Goal: Task Accomplishment & Management: Use online tool/utility

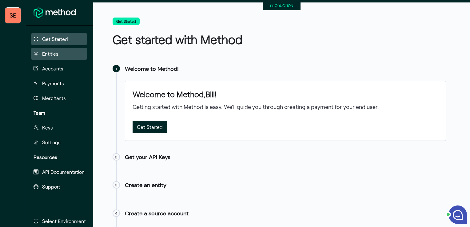
click at [53, 56] on span "Entities" at bounding box center [50, 53] width 16 height 7
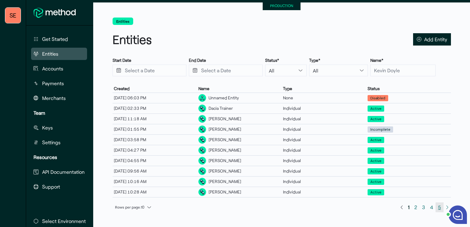
click at [351, 206] on span "5" at bounding box center [439, 207] width 3 height 8
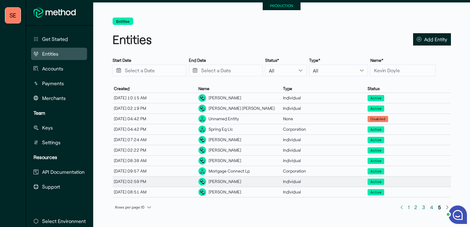
click at [351, 179] on span "Active" at bounding box center [376, 182] width 11 height 6
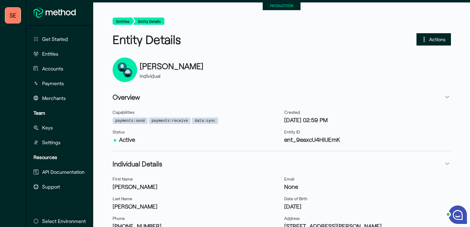
scroll to position [195, 0]
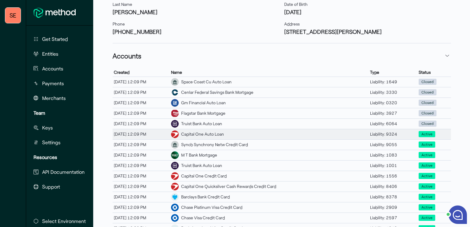
click at [196, 134] on div "Capital One Auto Loan" at bounding box center [202, 134] width 43 height 6
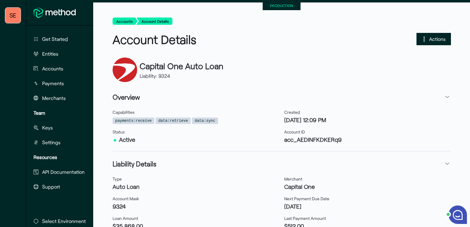
click at [351, 39] on icon "button" at bounding box center [424, 39] width 5 height 5
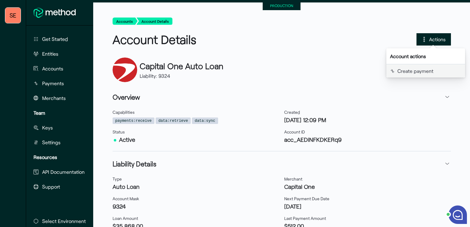
click at [351, 72] on span "Create payment" at bounding box center [430, 71] width 64 height 6
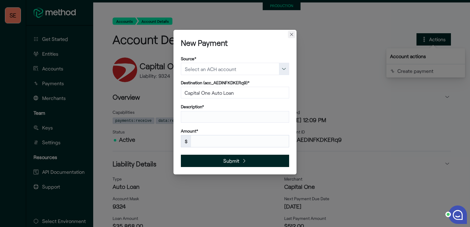
click at [293, 34] on button "Closes this modal window" at bounding box center [291, 34] width 7 height 7
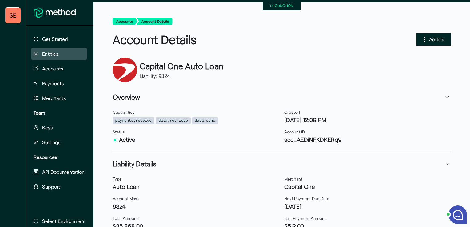
click at [53, 52] on span "Entities" at bounding box center [50, 53] width 16 height 7
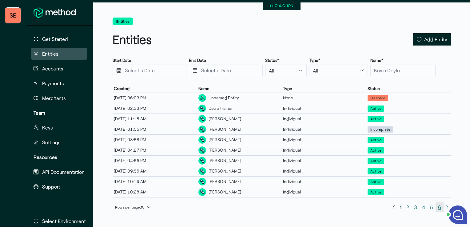
click at [351, 207] on span "6" at bounding box center [439, 207] width 3 height 8
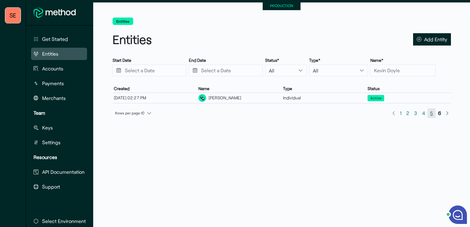
click at [351, 113] on span "5" at bounding box center [432, 113] width 8 height 10
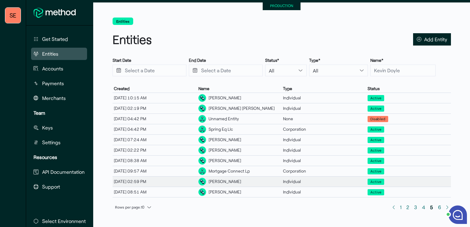
click at [247, 180] on div "[PERSON_NAME]" at bounding box center [239, 182] width 85 height 10
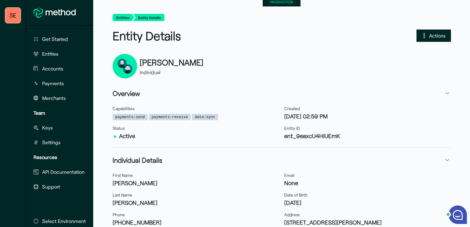
scroll to position [3, 0]
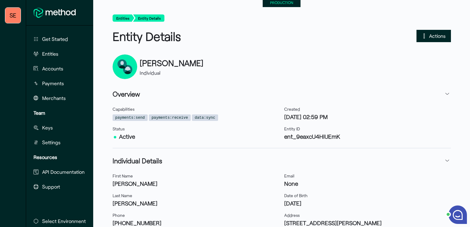
click at [351, 36] on span "Actions" at bounding box center [434, 36] width 34 height 12
click at [341, 41] on div "Actions" at bounding box center [367, 36] width 167 height 12
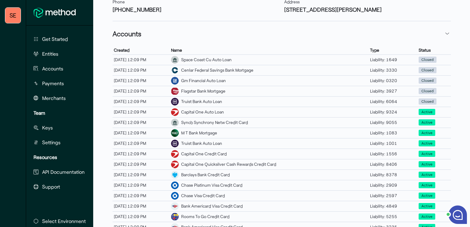
scroll to position [218, 0]
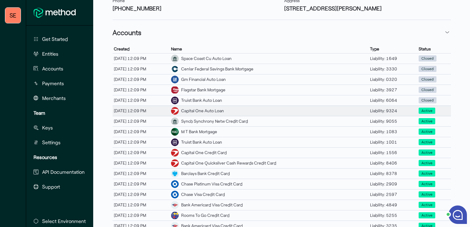
click at [208, 109] on div "Capital One Auto Loan" at bounding box center [202, 111] width 43 height 6
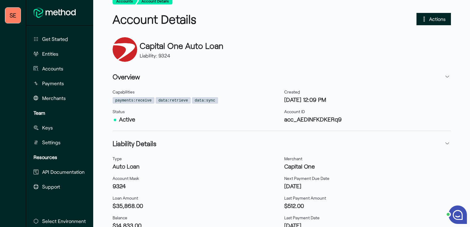
scroll to position [13, 0]
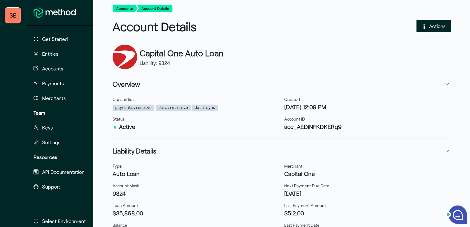
click at [351, 27] on span "Actions" at bounding box center [437, 26] width 17 height 8
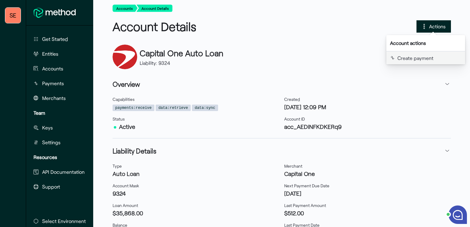
click at [351, 60] on span "Create payment" at bounding box center [430, 58] width 64 height 6
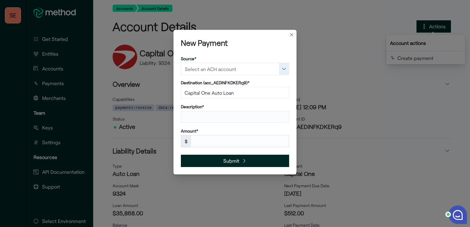
click at [284, 69] on button "button" at bounding box center [284, 69] width 10 height 12
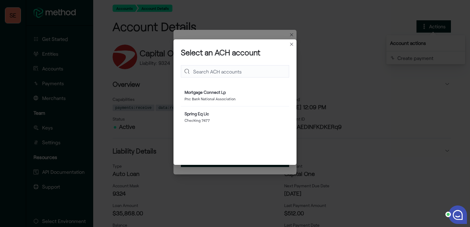
scroll to position [38, 103]
click at [292, 43] on button "Closes this modal window" at bounding box center [291, 43] width 7 height 7
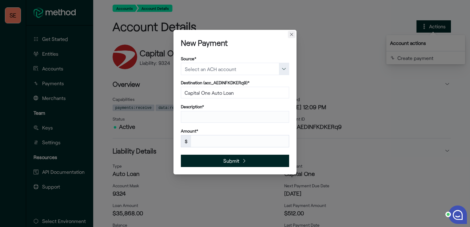
click at [290, 35] on button "Closes this modal window" at bounding box center [291, 34] width 7 height 7
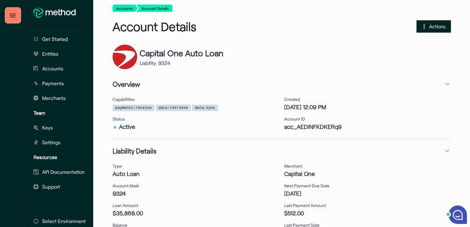
click at [347, 20] on div "Account Details Actions" at bounding box center [282, 27] width 344 height 22
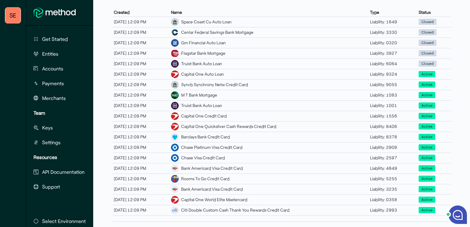
scroll to position [253, 0]
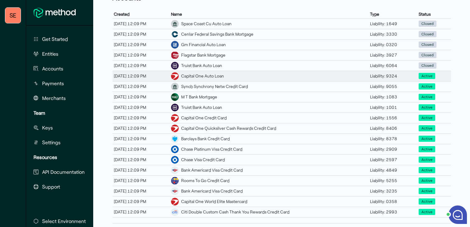
click at [222, 77] on div "Capital One Auto Loan" at bounding box center [202, 76] width 43 height 6
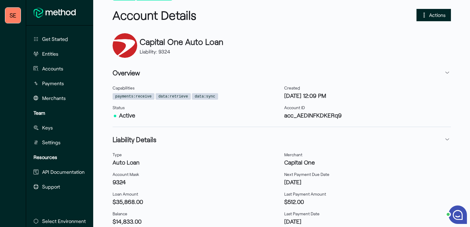
scroll to position [16, 0]
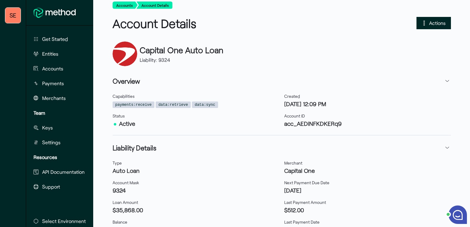
click at [351, 23] on span "Actions" at bounding box center [437, 23] width 17 height 8
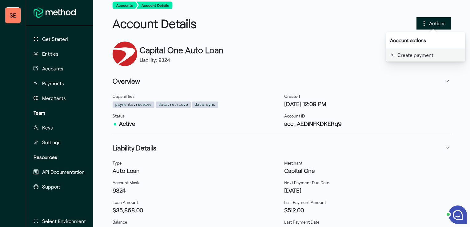
click at [351, 54] on span "Create payment" at bounding box center [430, 55] width 64 height 6
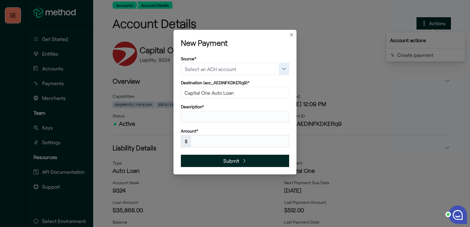
click at [283, 70] on button "button" at bounding box center [284, 69] width 10 height 12
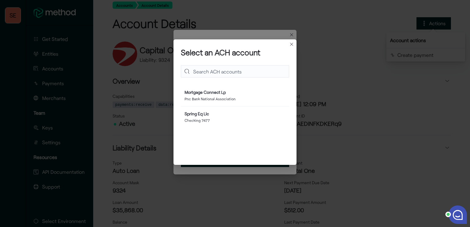
scroll to position [38, 103]
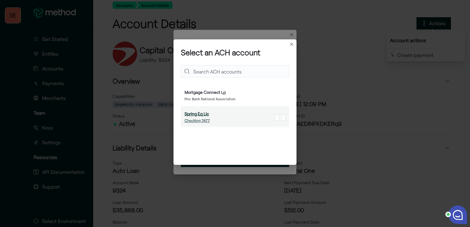
click at [187, 116] on strong "Spring Eq Llc" at bounding box center [197, 113] width 24 height 5
type input "Checking 7477"
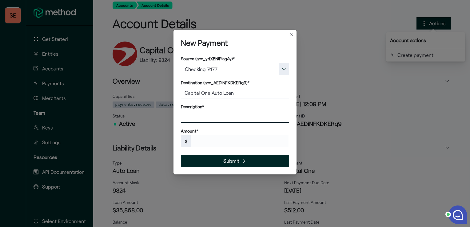
click at [227, 117] on input "text" at bounding box center [235, 117] width 108 height 12
type input "SEQ"
click at [217, 141] on input "text" at bounding box center [240, 141] width 98 height 12
click at [206, 141] on input "text" at bounding box center [240, 141] width 98 height 12
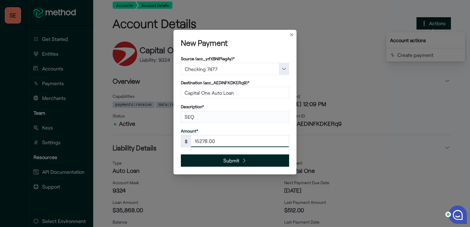
type input "15278.00"
click at [248, 158] on span "Submit" at bounding box center [235, 161] width 108 height 12
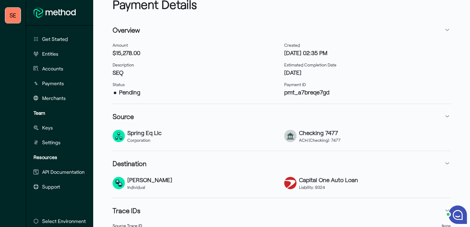
scroll to position [32, 0]
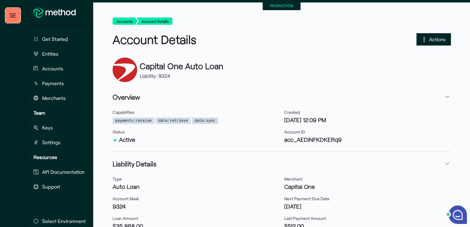
scroll to position [195, 0]
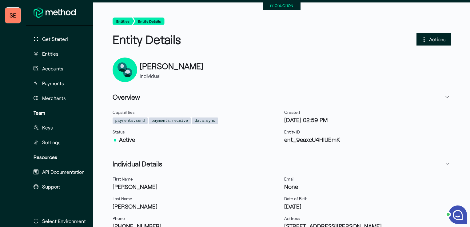
scroll to position [195, 0]
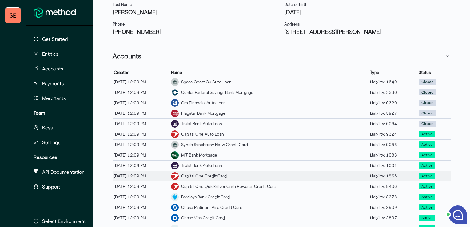
click at [208, 175] on div "Capital One Credit Card" at bounding box center [204, 176] width 46 height 6
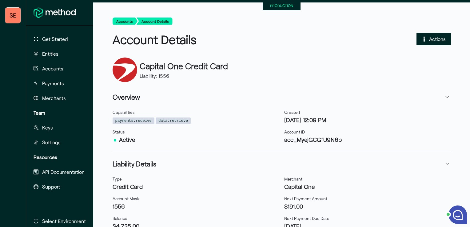
click at [351, 39] on span "Actions" at bounding box center [437, 39] width 17 height 8
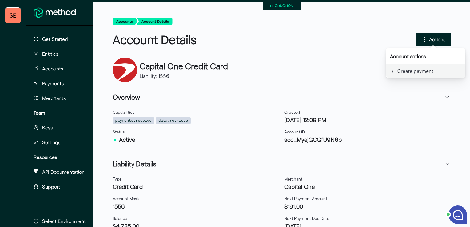
click at [351, 75] on button "Create payment" at bounding box center [426, 70] width 79 height 13
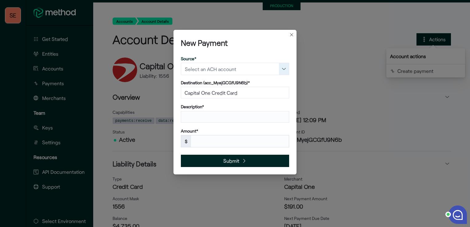
click at [282, 70] on button "button" at bounding box center [284, 69] width 10 height 12
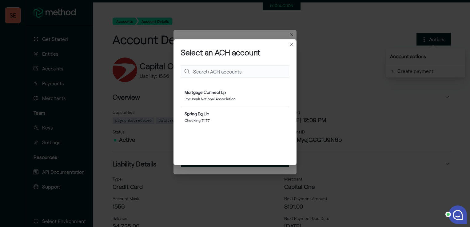
scroll to position [38, 103]
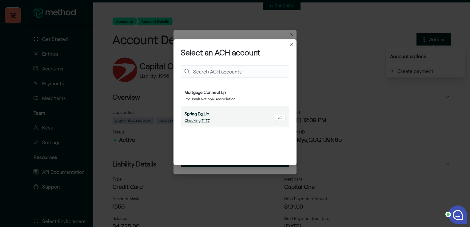
click at [204, 113] on strong "Spring Eq Llc" at bounding box center [197, 113] width 24 height 5
type input "Checking 7477"
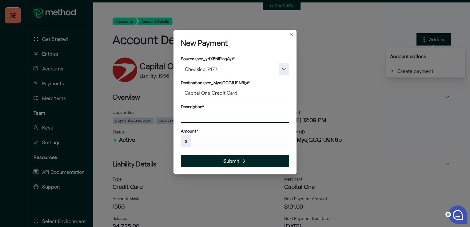
click at [217, 115] on input "text" at bounding box center [235, 117] width 108 height 12
type input "SEQ"
click at [200, 141] on input "text" at bounding box center [240, 141] width 98 height 12
click at [203, 141] on input "text" at bounding box center [240, 141] width 98 height 12
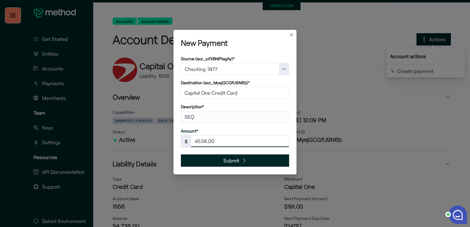
type input "4536.00"
click at [224, 161] on span "Submit" at bounding box center [231, 160] width 16 height 8
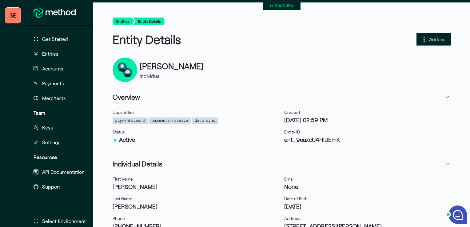
scroll to position [195, 0]
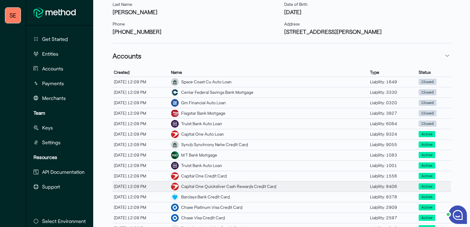
click at [206, 186] on div "Capital One Quicksilver Cash Rewards Credit Card" at bounding box center [228, 186] width 95 height 6
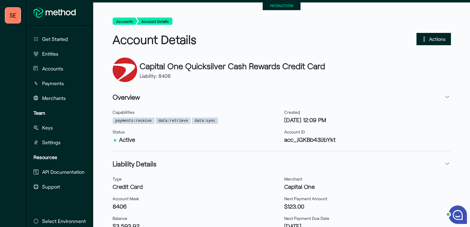
click at [351, 41] on span "Actions" at bounding box center [437, 39] width 17 height 8
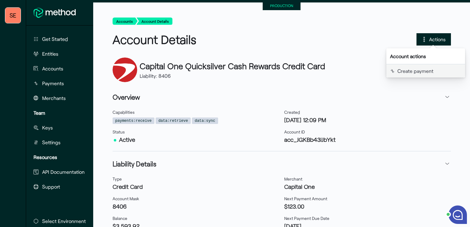
click at [351, 76] on button "Create payment" at bounding box center [426, 70] width 79 height 13
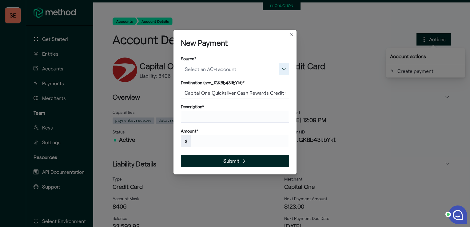
click at [285, 68] on button "button" at bounding box center [284, 69] width 10 height 12
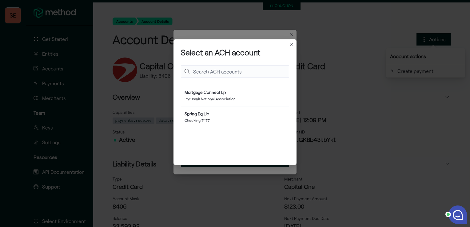
scroll to position [38, 103]
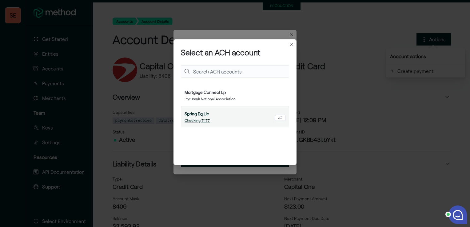
click at [206, 115] on strong "Spring Eq Llc" at bounding box center [197, 113] width 24 height 5
type input "Checking 7477"
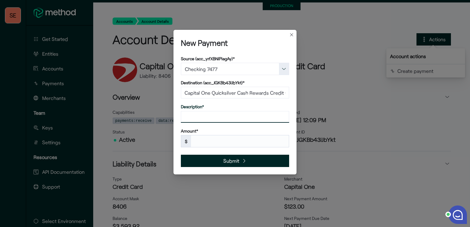
click at [198, 117] on input "text" at bounding box center [235, 117] width 108 height 12
type input "SEQ"
click at [202, 140] on input "text" at bounding box center [240, 141] width 98 height 12
click at [199, 137] on input "text" at bounding box center [240, 141] width 98 height 12
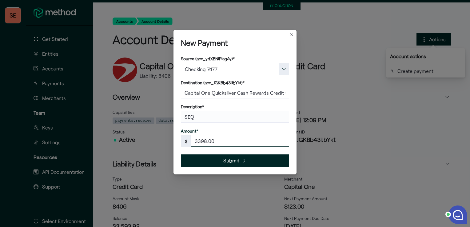
type input "3398.00"
click at [241, 158] on span "Submit" at bounding box center [235, 161] width 108 height 12
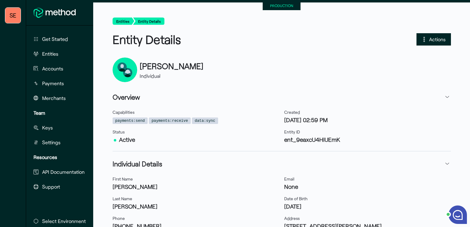
scroll to position [195, 0]
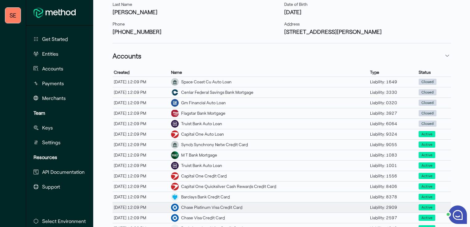
click at [225, 205] on div "Chase Platinum Visa Credit Card" at bounding box center [211, 207] width 61 height 6
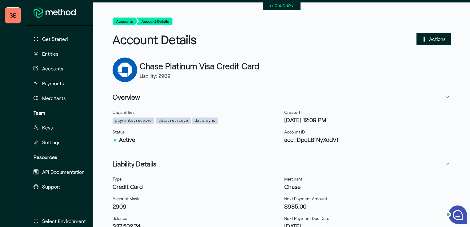
click at [351, 39] on span "Actions" at bounding box center [437, 39] width 17 height 8
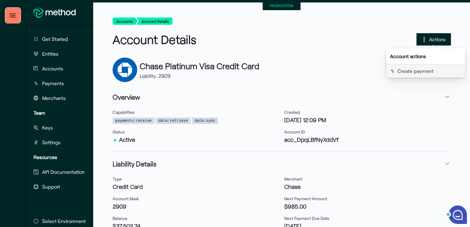
click at [351, 71] on span "Create payment" at bounding box center [430, 71] width 64 height 6
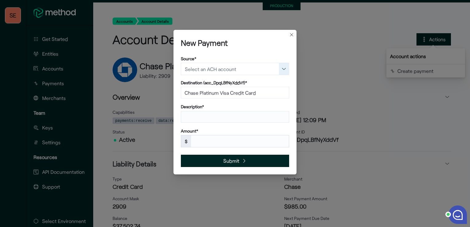
click at [280, 68] on button "button" at bounding box center [284, 69] width 10 height 12
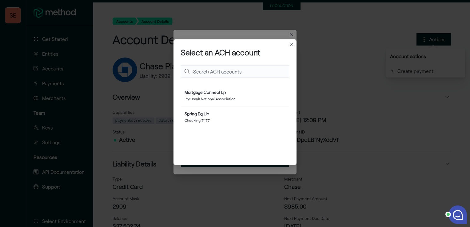
scroll to position [38, 103]
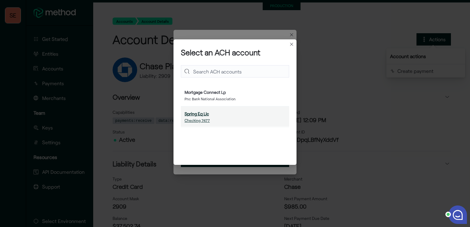
click at [214, 116] on div "Spring Eq Llc Checking 7477" at bounding box center [235, 117] width 101 height 13
type input "Checking 7477"
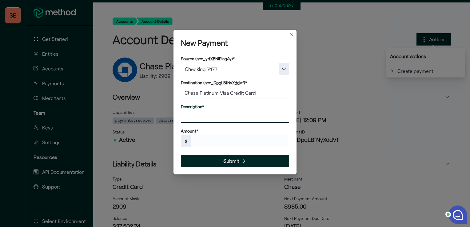
click at [223, 118] on input "text" at bounding box center [235, 117] width 108 height 12
type input "SEQ"
click at [204, 141] on input "text" at bounding box center [240, 141] width 98 height 12
click at [206, 146] on input "text" at bounding box center [240, 141] width 98 height 12
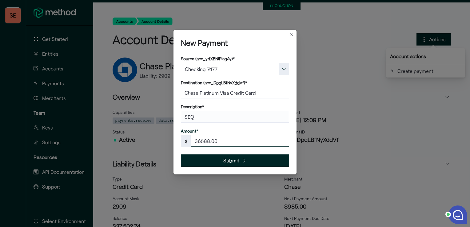
type input "36588.00"
click at [236, 161] on span "Submit" at bounding box center [231, 160] width 16 height 8
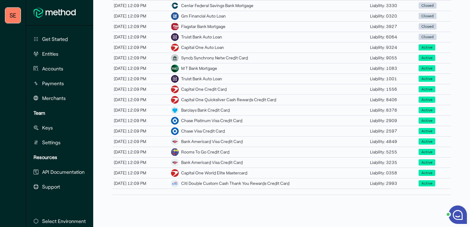
scroll to position [286, 0]
click at [218, 128] on div "Chase Visa Credit Card" at bounding box center [203, 131] width 44 height 6
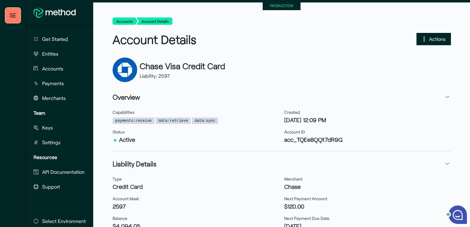
click at [351, 41] on span "Actions" at bounding box center [437, 39] width 17 height 8
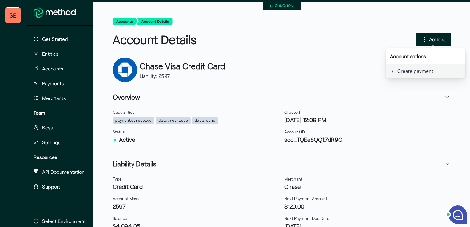
click at [351, 75] on button "Create payment" at bounding box center [426, 70] width 79 height 13
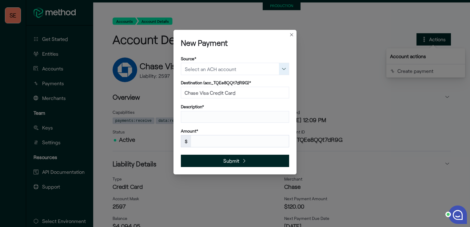
click at [283, 69] on button "button" at bounding box center [284, 69] width 10 height 12
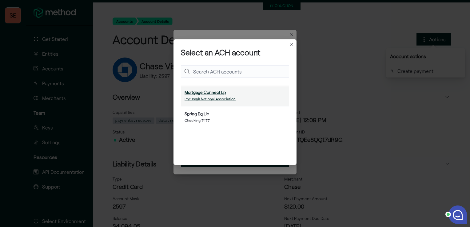
scroll to position [38, 103]
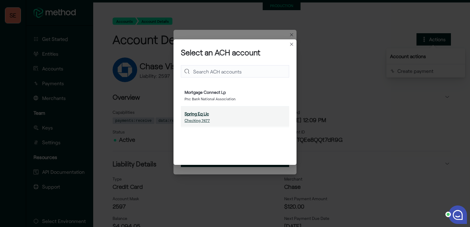
click at [215, 114] on div "Spring Eq Llc Checking 7477" at bounding box center [235, 117] width 101 height 13
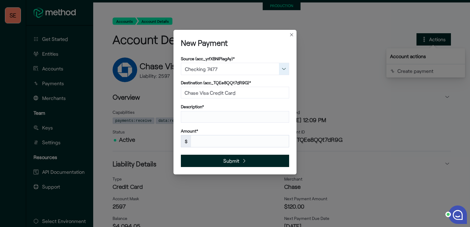
type input "Checking 7477"
click at [209, 117] on input "text" at bounding box center [235, 117] width 108 height 12
type input "SEQ"
click at [203, 142] on input "text" at bounding box center [240, 141] width 98 height 12
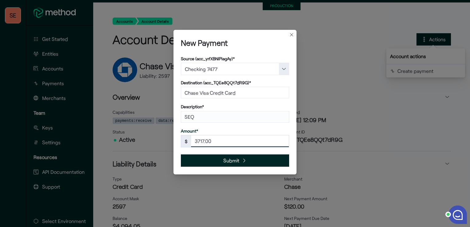
type input "3717.00"
click at [245, 159] on icon "submit" at bounding box center [244, 160] width 5 height 5
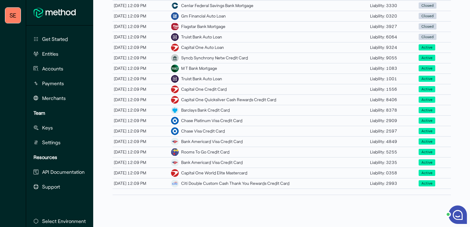
scroll to position [286, 0]
click at [227, 139] on div "Bank Americard Visa Credit Card" at bounding box center [212, 142] width 62 height 6
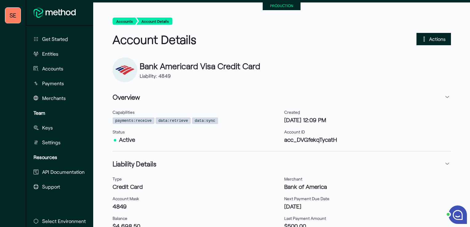
click at [351, 36] on span "Actions" at bounding box center [434, 39] width 34 height 12
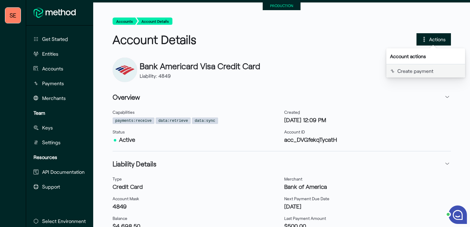
click at [351, 71] on span "Create payment" at bounding box center [430, 71] width 64 height 6
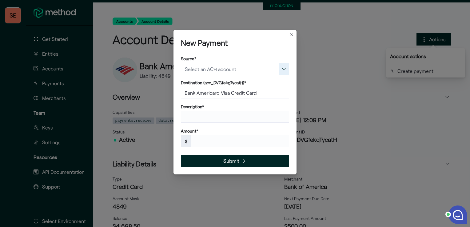
click at [286, 70] on button "button" at bounding box center [284, 69] width 10 height 12
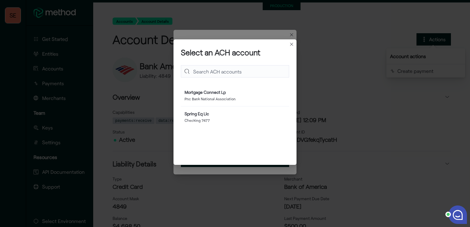
scroll to position [38, 103]
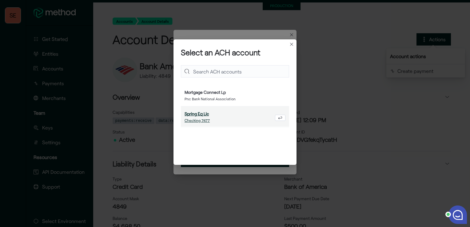
click at [226, 116] on div "Spring Eq Llc Checking 7477" at bounding box center [228, 117] width 87 height 13
type input "Checking 7477"
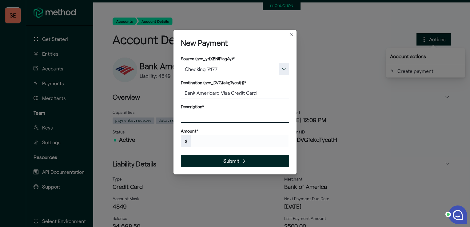
click at [221, 119] on input "text" at bounding box center [235, 117] width 108 height 12
type input "SEQ"
click at [209, 138] on input "text" at bounding box center [240, 141] width 98 height 12
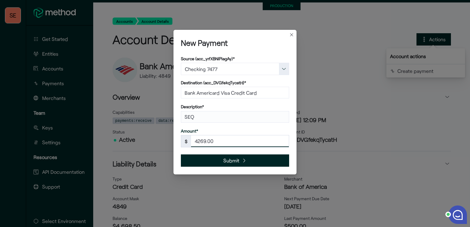
type input "4269.00"
click at [223, 160] on span "Submit" at bounding box center [231, 160] width 16 height 8
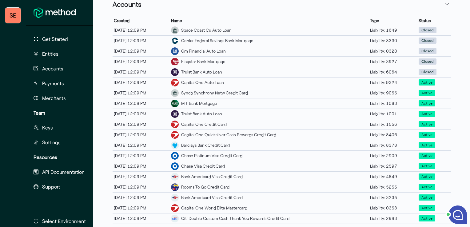
scroll to position [236, 0]
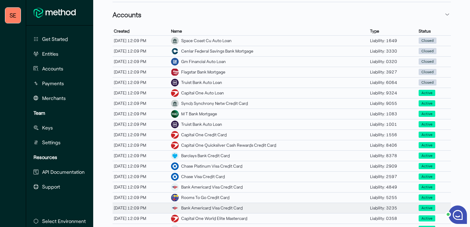
click at [351, 206] on div "Liability: 3235" at bounding box center [393, 208] width 49 height 8
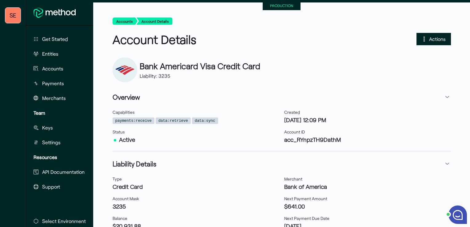
click at [351, 38] on span "Actions" at bounding box center [437, 39] width 17 height 8
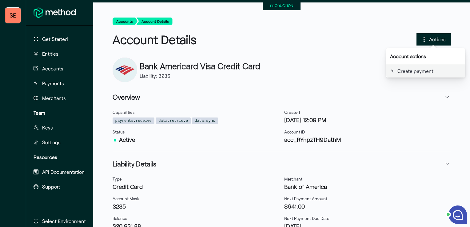
click at [351, 68] on span "Create payment" at bounding box center [430, 71] width 64 height 6
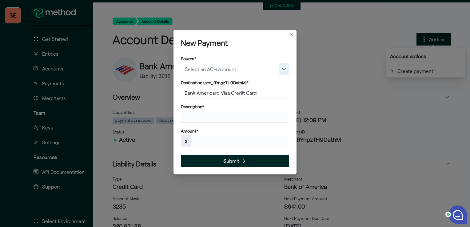
click at [288, 66] on button "button" at bounding box center [284, 69] width 10 height 12
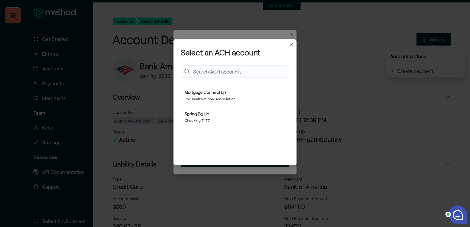
scroll to position [38, 103]
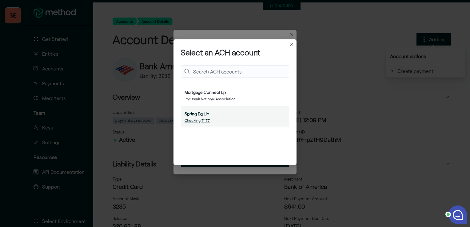
click at [212, 114] on div "Spring Eq Llc Checking 7477" at bounding box center [235, 117] width 101 height 13
type input "Checking 7477"
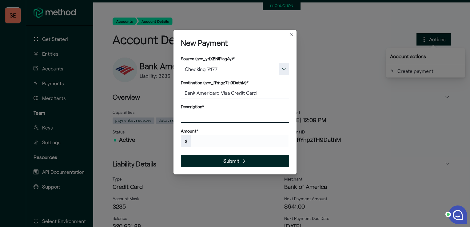
click at [211, 115] on input "text" at bounding box center [235, 117] width 108 height 12
type input "SEQ"
click at [203, 144] on input "text" at bounding box center [240, 141] width 98 height 12
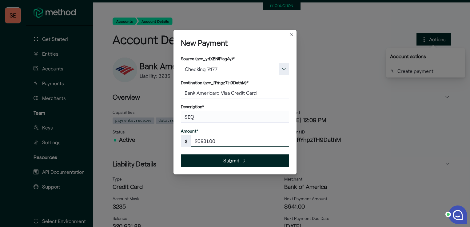
type input "20931.00"
click at [238, 161] on span "Submit" at bounding box center [231, 160] width 16 height 8
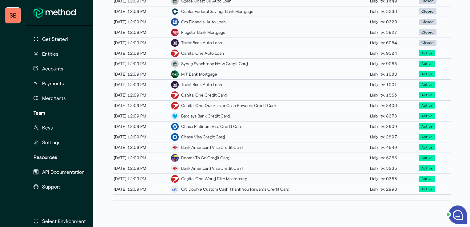
scroll to position [286, 0]
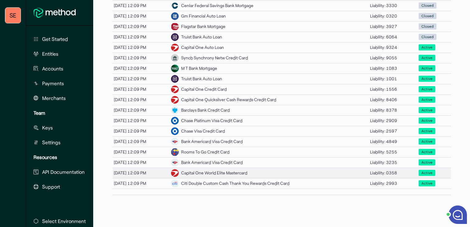
click at [248, 170] on div "Capital One World Elite Mastercard" at bounding box center [214, 173] width 66 height 6
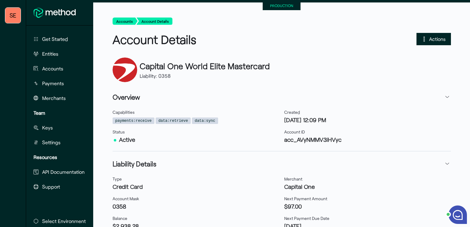
click at [351, 40] on span "Actions" at bounding box center [434, 39] width 34 height 12
click at [351, 78] on div "Capital One World Elite Mastercard Liability: 0358" at bounding box center [282, 70] width 339 height 25
click at [351, 42] on span "Actions" at bounding box center [437, 39] width 17 height 8
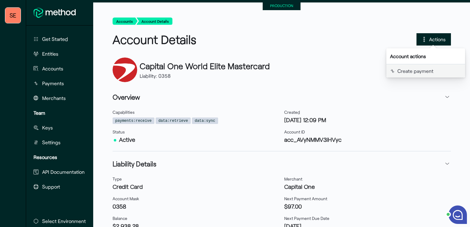
click at [351, 72] on span "Create payment" at bounding box center [430, 71] width 64 height 6
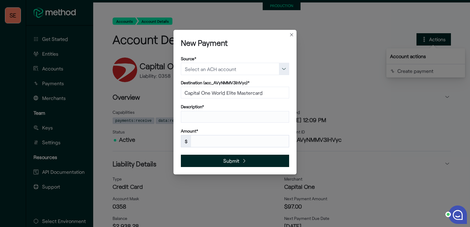
click at [218, 67] on input "text" at bounding box center [230, 69] width 98 height 12
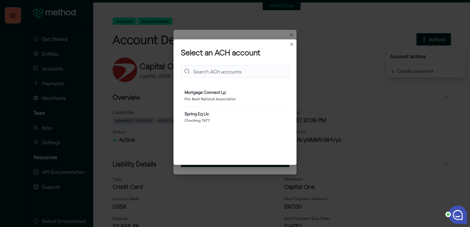
scroll to position [38, 103]
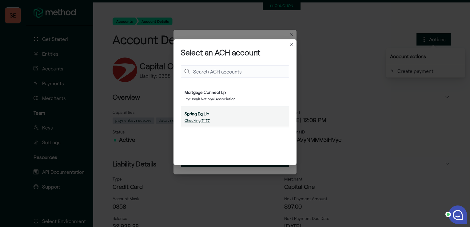
click at [203, 119] on small "Checking 7477" at bounding box center [197, 120] width 25 height 4
type input "Checking 7477"
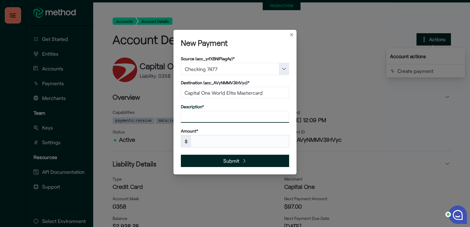
click at [212, 111] on input "text" at bounding box center [235, 117] width 108 height 12
type input "SEQ"
click at [203, 140] on input "text" at bounding box center [240, 141] width 98 height 12
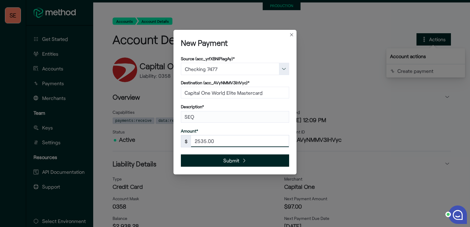
type input "2535.00"
click at [245, 163] on icon "submit" at bounding box center [244, 160] width 5 height 5
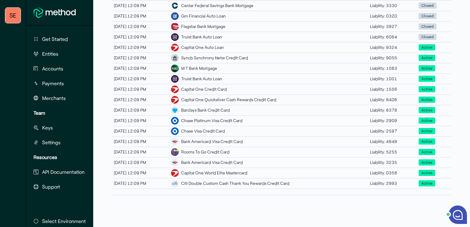
scroll to position [284, 0]
click at [225, 180] on div "Citi Double Custom Cash Thank You Rewards Credit Card" at bounding box center [235, 183] width 108 height 6
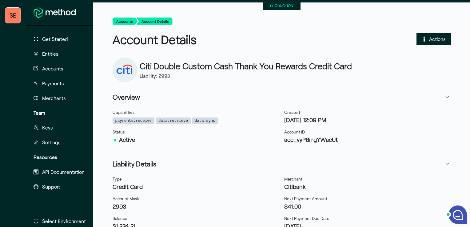
click at [351, 37] on span "Actions" at bounding box center [434, 39] width 34 height 12
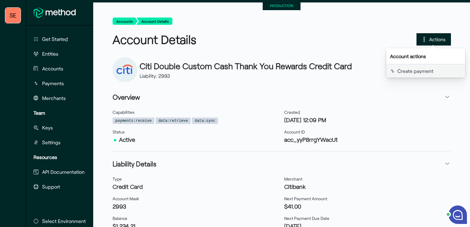
click at [351, 72] on span "Create payment" at bounding box center [430, 71] width 64 height 6
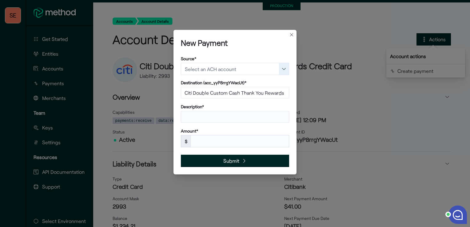
click at [282, 67] on button "button" at bounding box center [284, 69] width 10 height 12
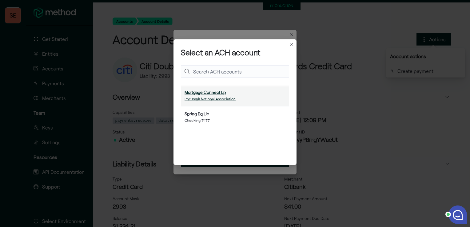
scroll to position [38, 103]
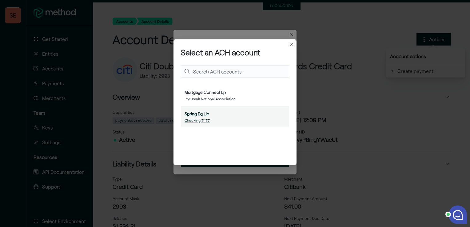
click at [206, 120] on small "Checking 7477" at bounding box center [197, 120] width 25 height 4
type input "Checking 7477"
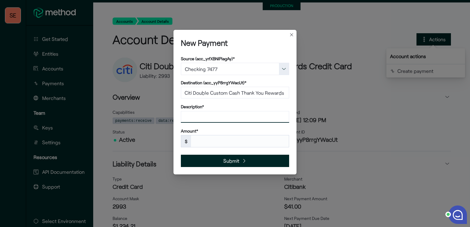
click at [225, 116] on input "text" at bounding box center [235, 117] width 108 height 12
type input "SEQ"
click at [207, 139] on input "text" at bounding box center [240, 141] width 98 height 12
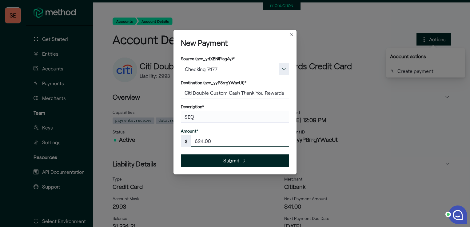
type input "624.00"
click at [226, 160] on span "Submit" at bounding box center [231, 160] width 16 height 8
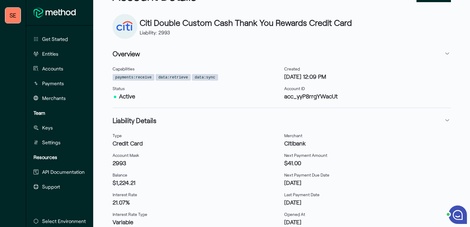
scroll to position [21, 0]
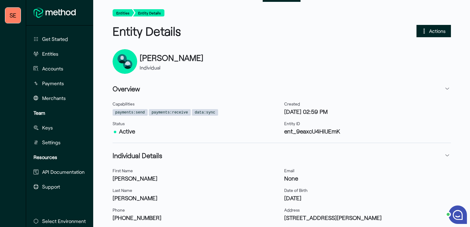
scroll to position [8, 0]
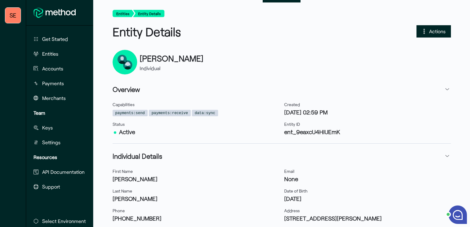
click at [351, 30] on span "Actions" at bounding box center [437, 31] width 17 height 8
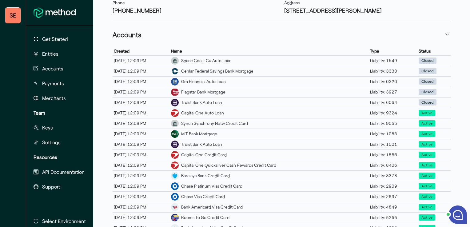
scroll to position [286, 0]
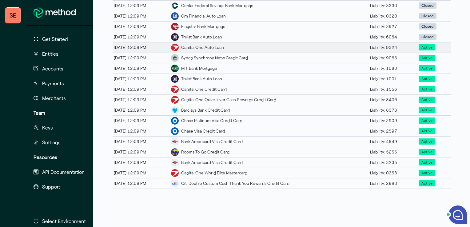
click at [224, 44] on div "Capital One Auto Loan" at bounding box center [202, 47] width 43 height 6
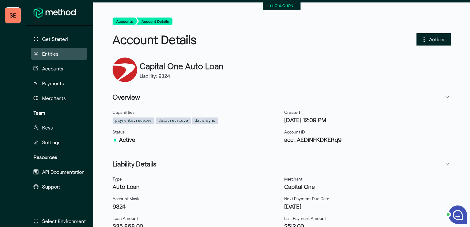
click at [46, 52] on span "Entities" at bounding box center [50, 53] width 16 height 7
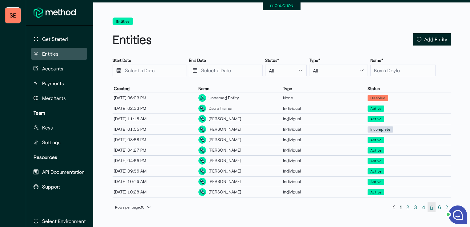
click at [351, 206] on span "5" at bounding box center [431, 207] width 3 height 8
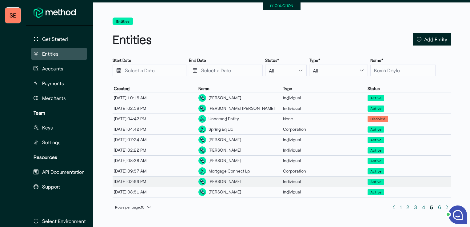
click at [221, 180] on div "[PERSON_NAME]" at bounding box center [225, 182] width 33 height 6
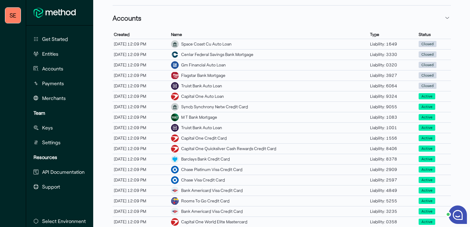
scroll to position [232, 0]
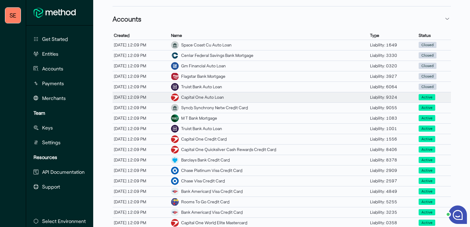
click at [206, 97] on div "Capital One Auto Loan" at bounding box center [202, 97] width 43 height 6
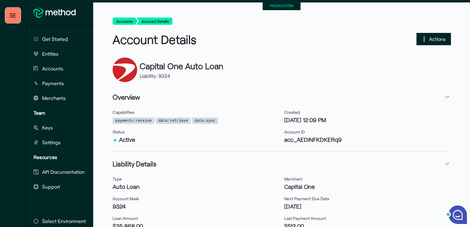
click at [351, 36] on span "Actions" at bounding box center [437, 39] width 17 height 8
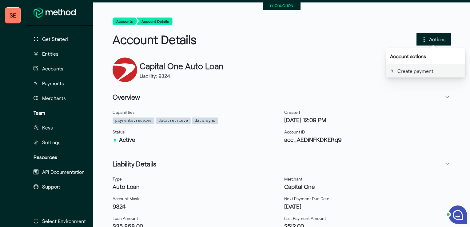
click at [351, 72] on span "Create payment" at bounding box center [430, 71] width 64 height 6
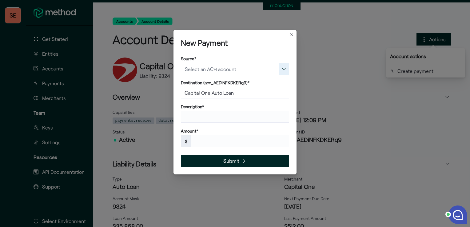
click at [282, 71] on button "button" at bounding box center [284, 69] width 10 height 12
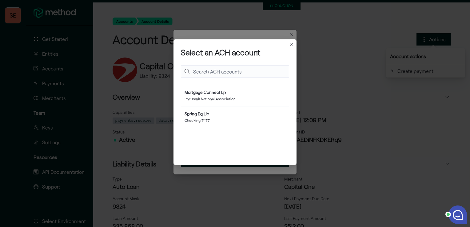
scroll to position [38, 103]
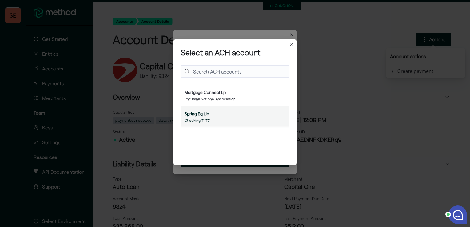
click at [217, 116] on div "Spring Eq Llc Checking 7477" at bounding box center [235, 117] width 101 height 13
type input "Checking 7477"
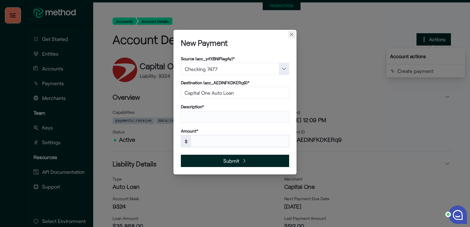
click at [293, 34] on button "Closes this modal window" at bounding box center [291, 34] width 7 height 7
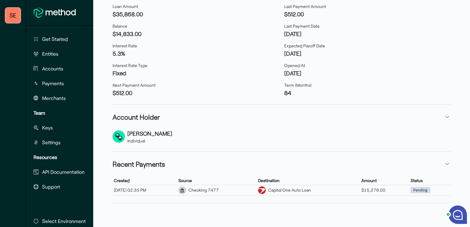
scroll to position [17, 0]
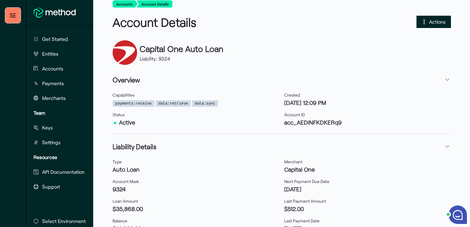
click at [351, 23] on span "Actions" at bounding box center [437, 22] width 17 height 8
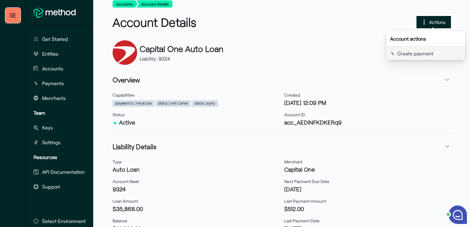
click at [351, 54] on span "Create payment" at bounding box center [430, 53] width 64 height 6
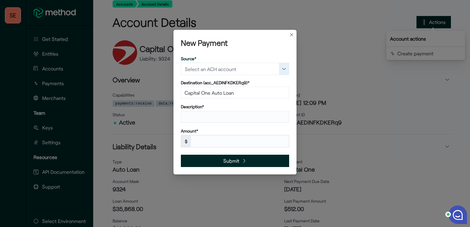
click at [285, 67] on button "button" at bounding box center [284, 69] width 10 height 12
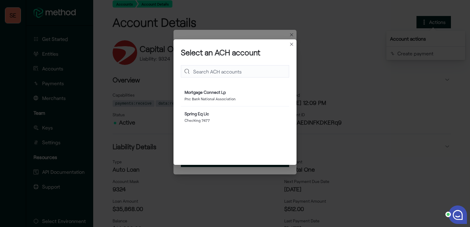
scroll to position [38, 103]
click at [292, 44] on button "Closes this modal window" at bounding box center [291, 43] width 7 height 7
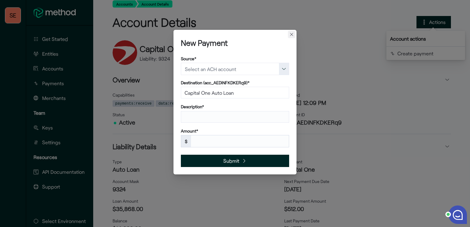
click at [292, 34] on button "Closes this modal window" at bounding box center [291, 34] width 7 height 7
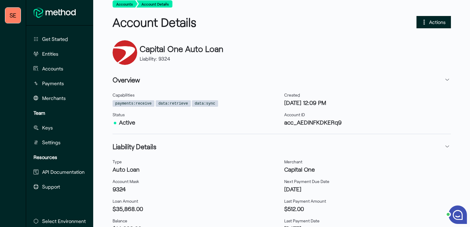
click at [351, 54] on div "Capital One Auto Loan Liability: 9324" at bounding box center [282, 52] width 339 height 25
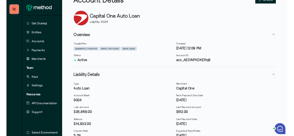
scroll to position [40, 0]
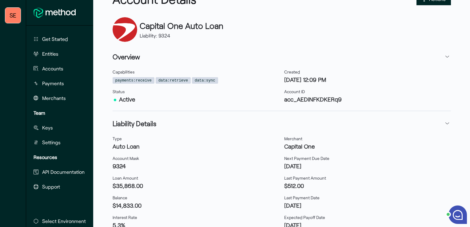
click at [351, 45] on div "Accounts Account Details Account Details Actions Capital One Auto Loan Liabilit…" at bounding box center [282, 188] width 339 height 423
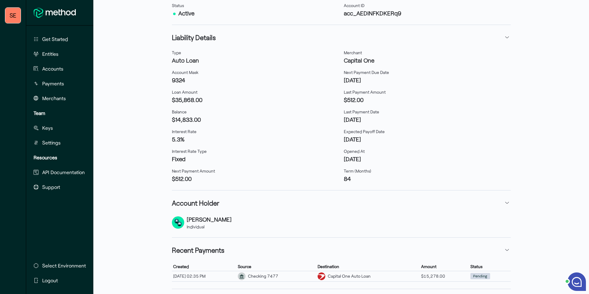
scroll to position [158, 0]
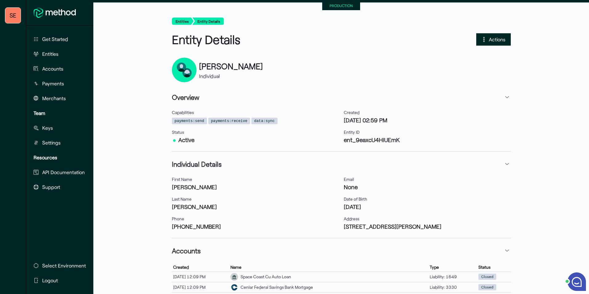
scroll to position [221, 0]
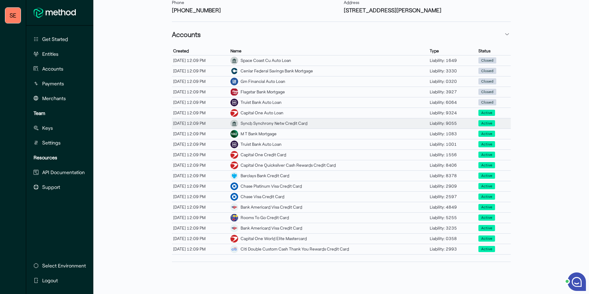
click at [268, 120] on div "Syncb Synchrony Netw Credit Card" at bounding box center [273, 123] width 67 height 6
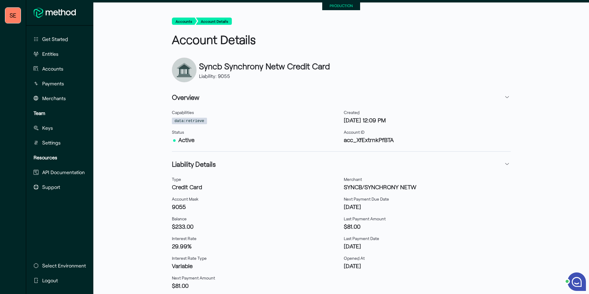
scroll to position [137, 0]
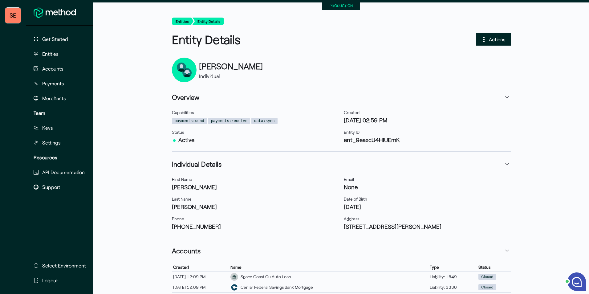
scroll to position [221, 0]
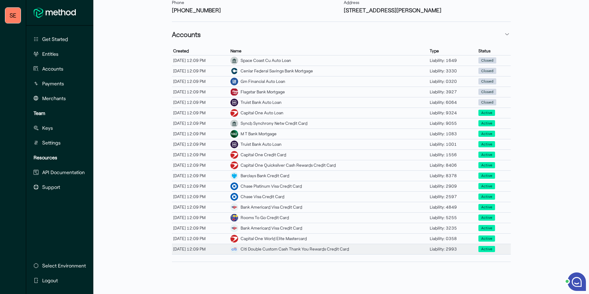
click at [281, 227] on div "Citi Double Custom Cash Thank You Rewards Credit Card" at bounding box center [294, 249] width 108 height 6
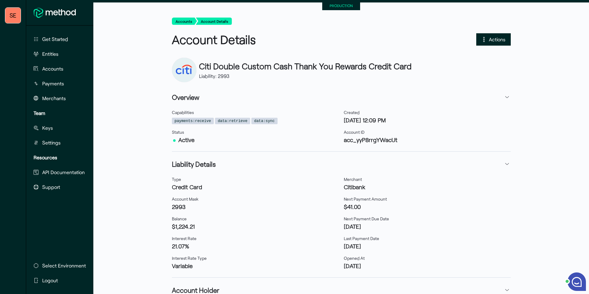
scroll to position [119, 0]
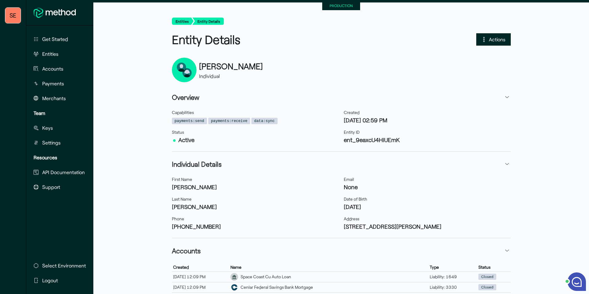
scroll to position [221, 0]
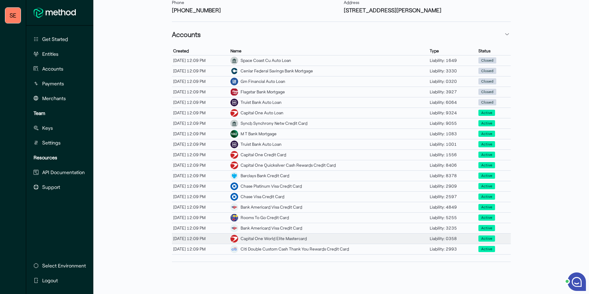
click at [267, 227] on div "Capital One World Elite Mastercard" at bounding box center [273, 238] width 66 height 6
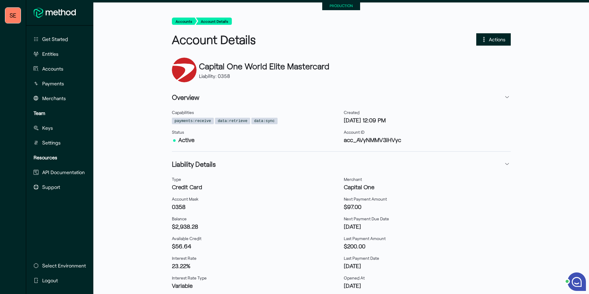
scroll to position [139, 0]
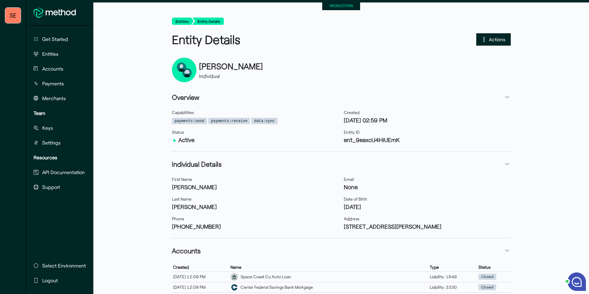
click at [351, 227] on div "Hi there! How can we help? ● Email Mute End Chat undefined Method Team Method T…" at bounding box center [576, 281] width 25 height 25
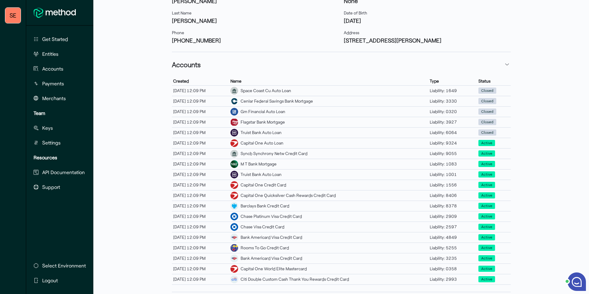
scroll to position [221, 0]
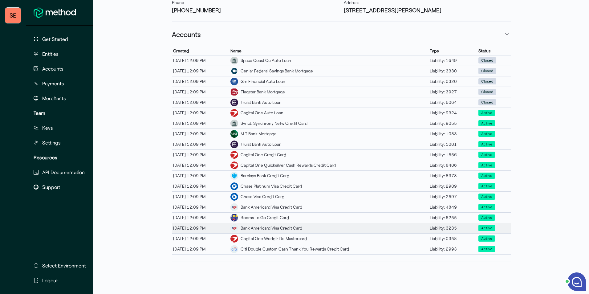
click at [282, 225] on div "Bank Americard Visa Credit Card" at bounding box center [271, 228] width 62 height 6
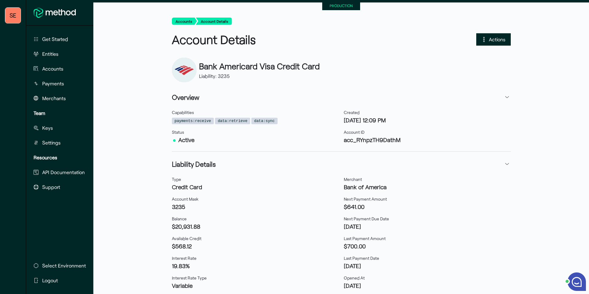
scroll to position [139, 0]
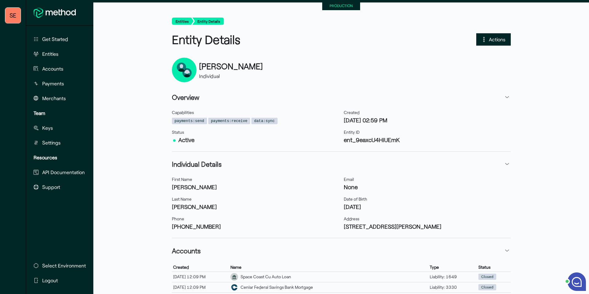
click at [351, 227] on div "Hi there! How can we help? ● Email Mute End Chat undefined Method Team Method T…" at bounding box center [576, 281] width 25 height 25
drag, startPoint x: 585, startPoint y: 270, endPoint x: 589, endPoint y: 103, distance: 166.3
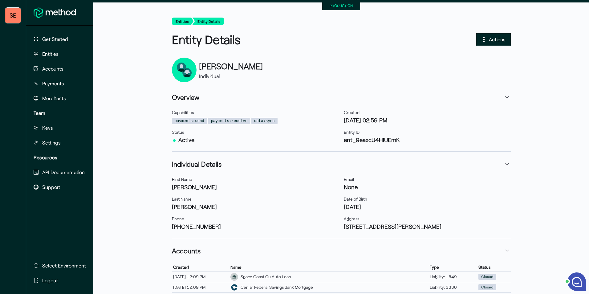
click at [351, 103] on html "SE Get Started Entities Accounts Payments Merchants Team Keys Settings Resource…" at bounding box center [294, 147] width 589 height 294
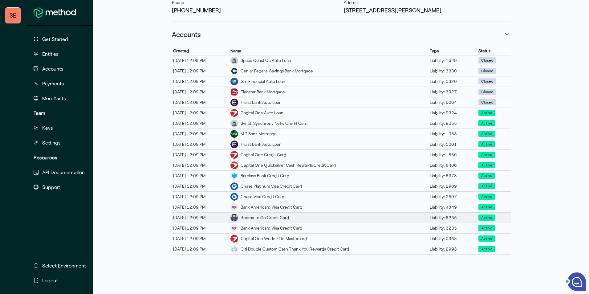
click at [283, 214] on div "Rooms To Go Credit Card" at bounding box center [264, 217] width 48 height 6
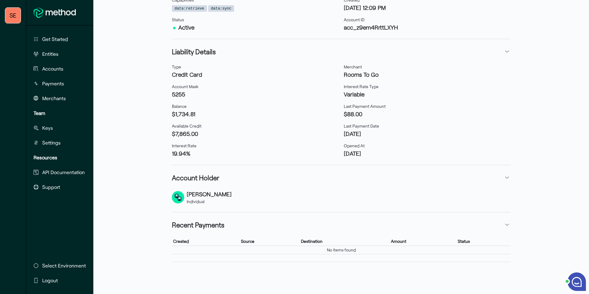
scroll to position [17, 0]
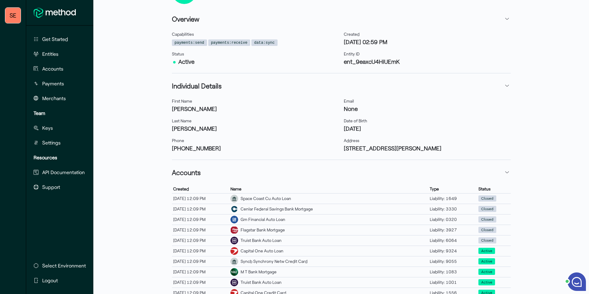
scroll to position [221, 0]
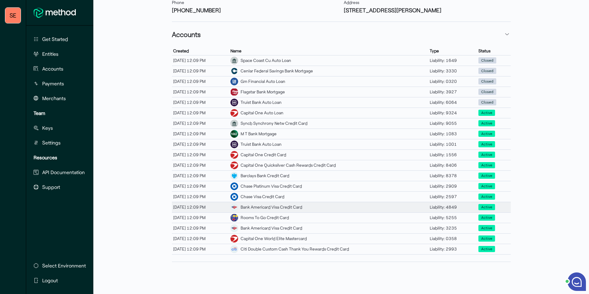
click at [274, 204] on div "Bank Americard Visa Credit Card" at bounding box center [271, 207] width 62 height 6
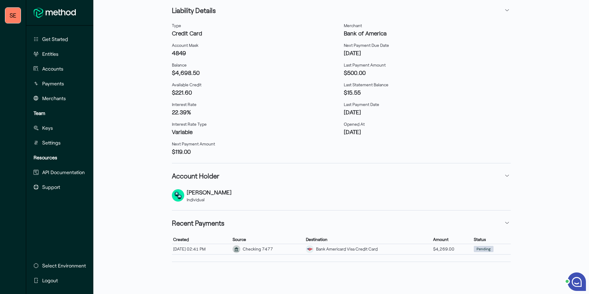
scroll to position [158, 0]
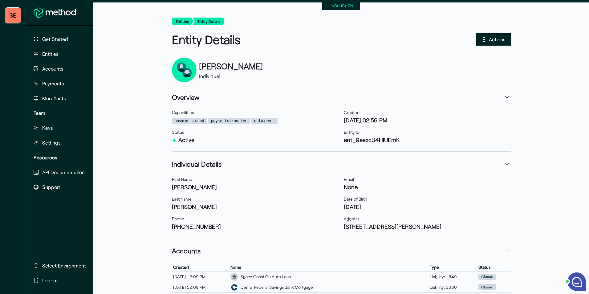
scroll to position [221, 0]
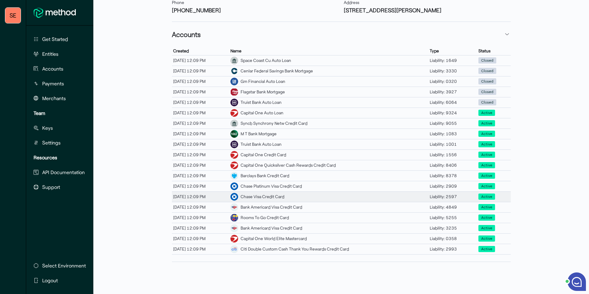
click at [280, 193] on div "Chase Visa Credit Card" at bounding box center [262, 196] width 44 height 6
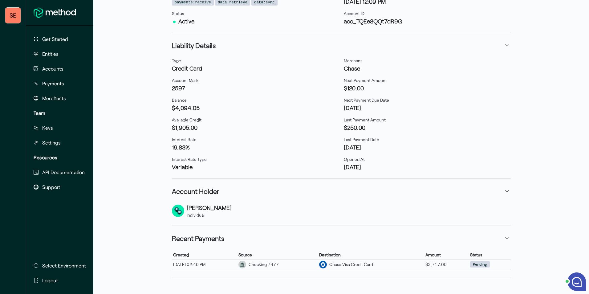
scroll to position [139, 0]
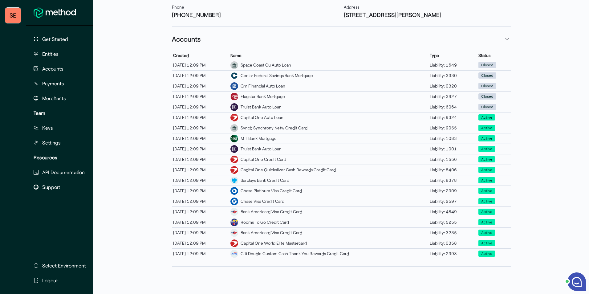
scroll to position [221, 0]
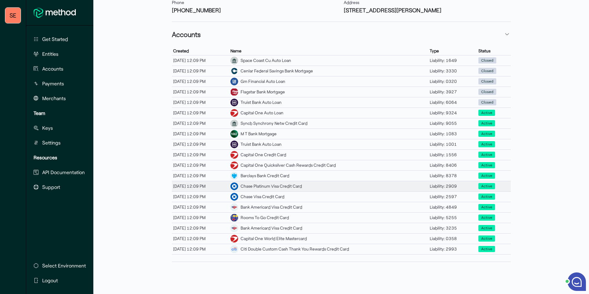
click at [276, 183] on div "Chase Platinum Visa Credit Card" at bounding box center [270, 186] width 61 height 6
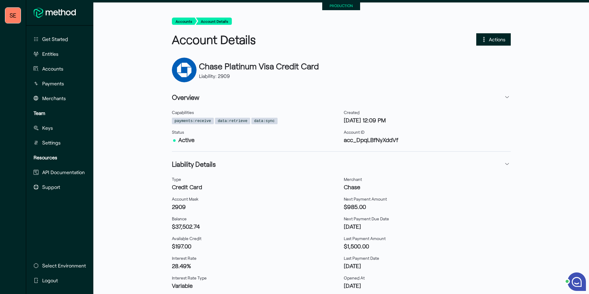
scroll to position [139, 0]
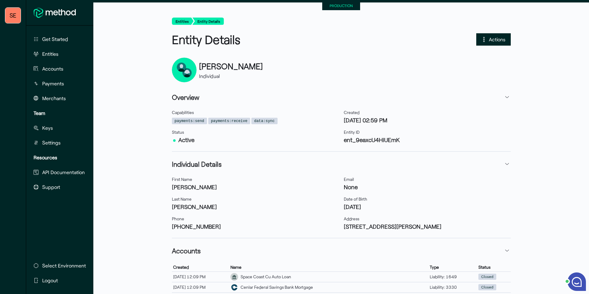
scroll to position [221, 0]
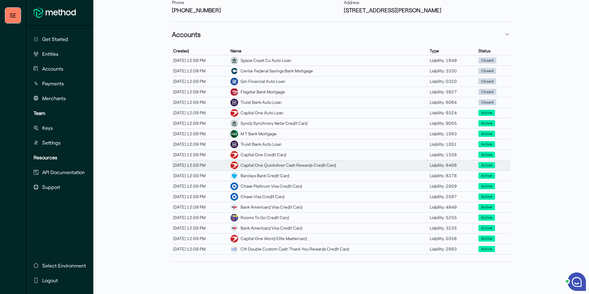
click at [275, 162] on div "Capital One Quicksilver Cash Rewards Credit Card" at bounding box center [287, 165] width 95 height 6
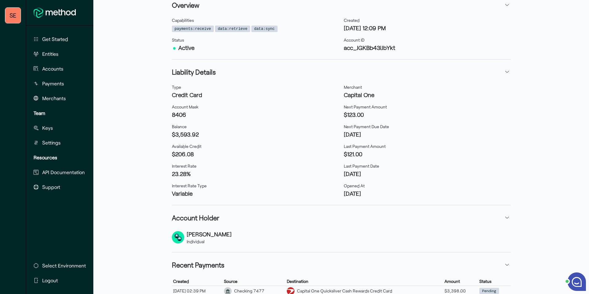
scroll to position [139, 0]
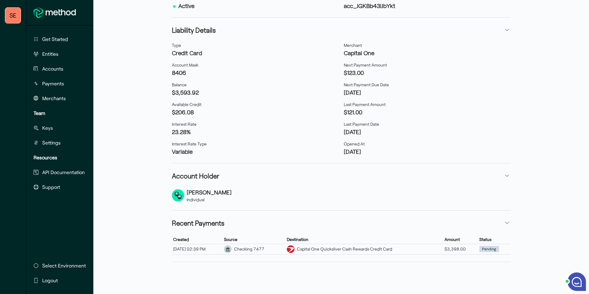
click at [351, 135] on dl "Merchant Capital One Next Payment Amount $123.00 Next Payment Due Date [DATE] L…" at bounding box center [427, 98] width 167 height 113
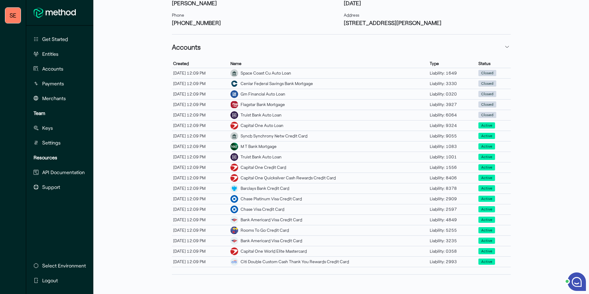
scroll to position [221, 0]
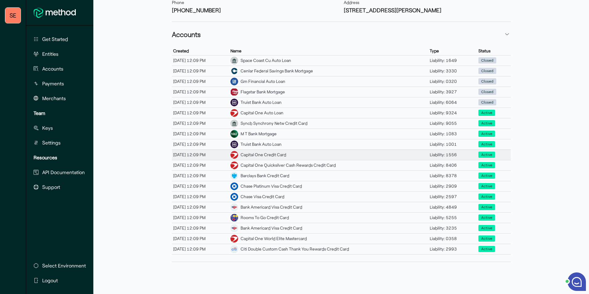
click at [284, 151] on div "Capital One Credit Card" at bounding box center [263, 154] width 46 height 6
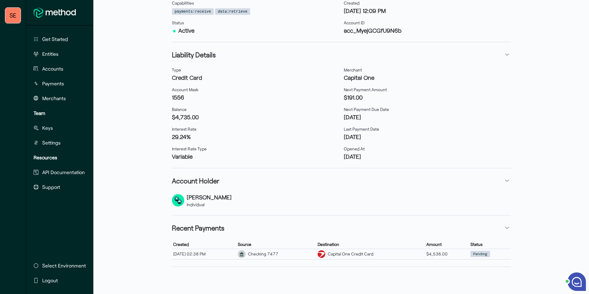
scroll to position [119, 0]
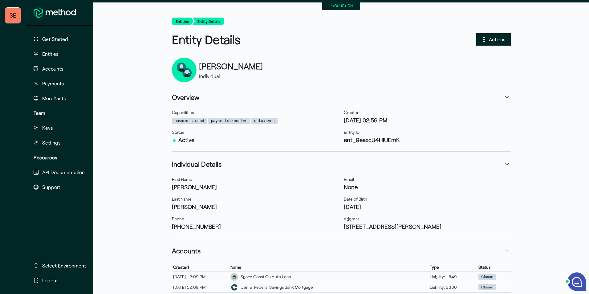
scroll to position [221, 0]
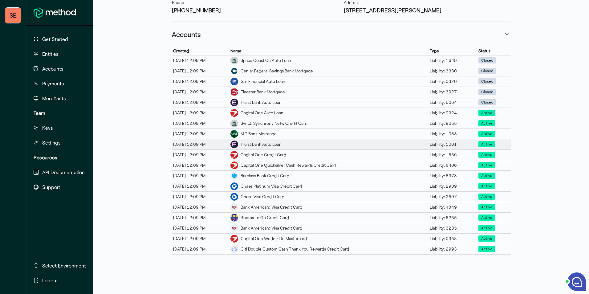
click at [273, 141] on div "Truist Bank Auto Loan" at bounding box center [260, 144] width 41 height 6
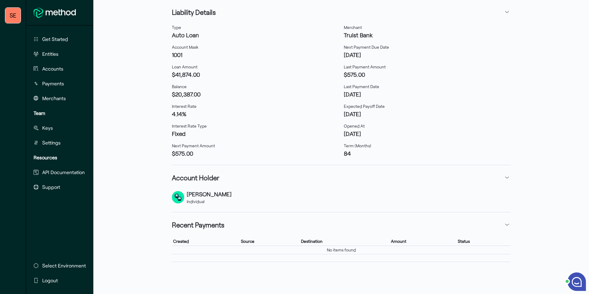
scroll to position [148, 0]
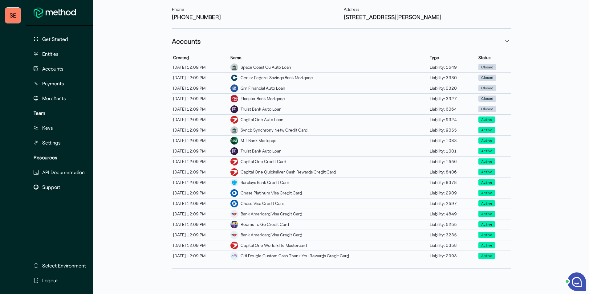
scroll to position [215, 0]
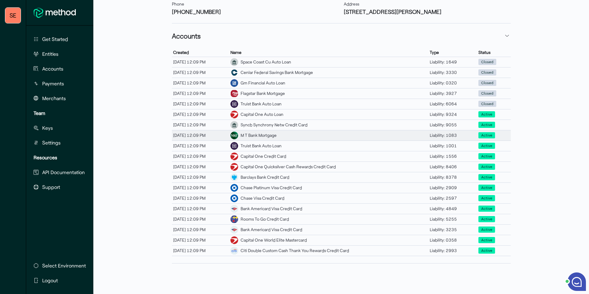
click at [270, 135] on div "M T Bank Mortgage" at bounding box center [258, 135] width 36 height 6
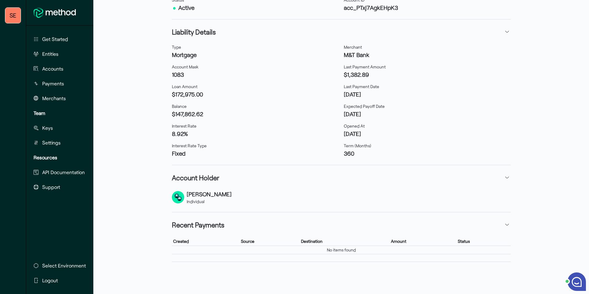
scroll to position [25, 0]
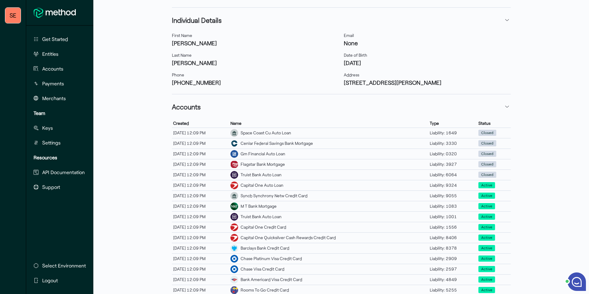
scroll to position [147, 0]
